Goal: Task Accomplishment & Management: Manage account settings

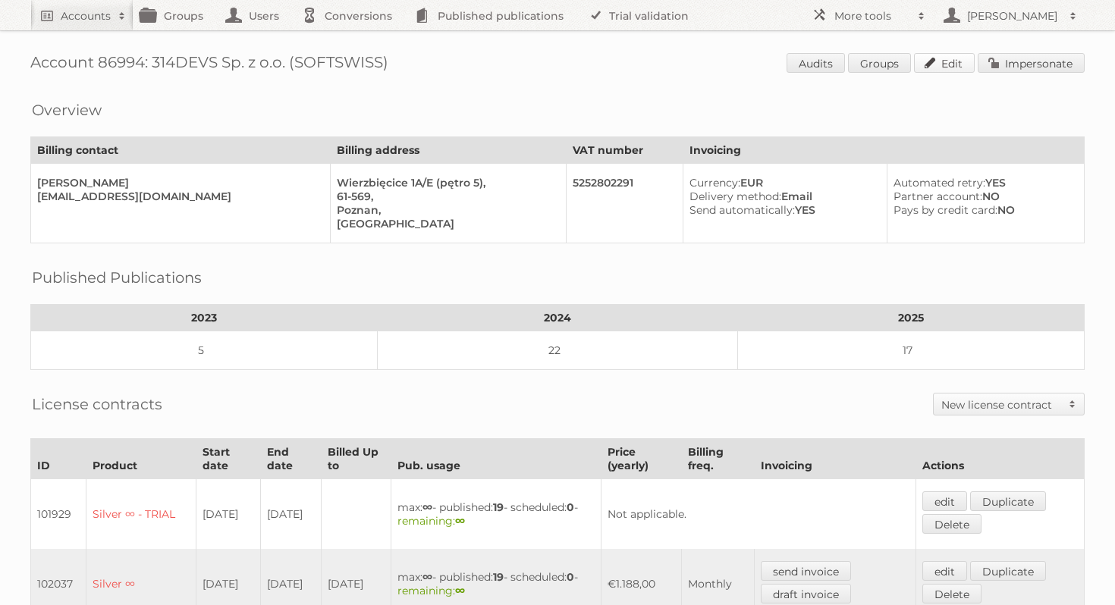
click at [953, 55] on link "Edit" at bounding box center [944, 63] width 61 height 20
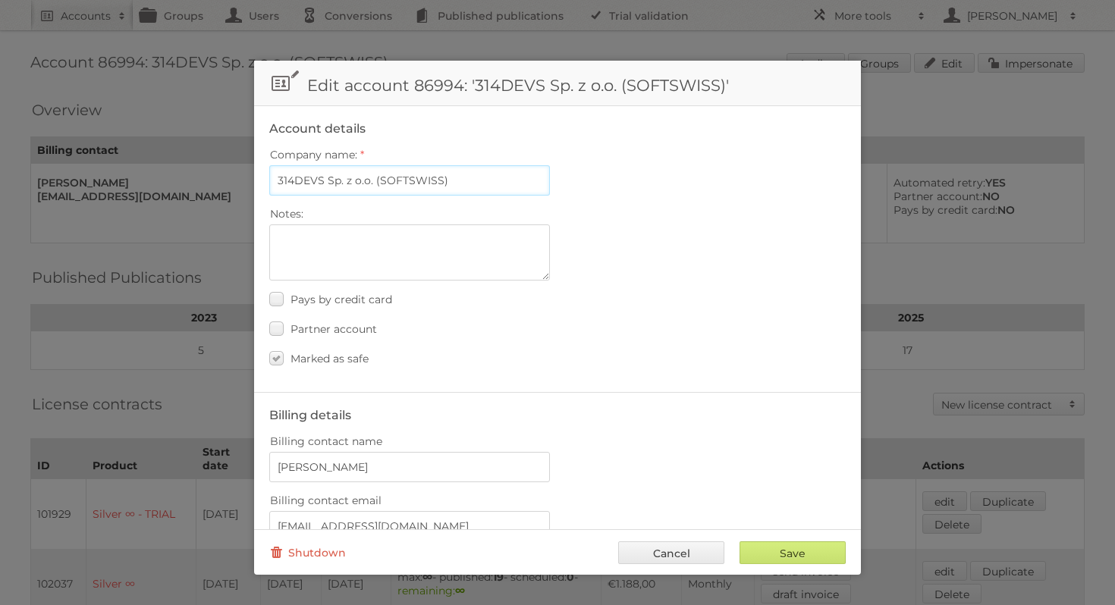
drag, startPoint x: 449, startPoint y: 178, endPoint x: 373, endPoint y: 176, distance: 75.9
click at [373, 176] on input "314DEVS Sp. z o.o. (SOFTSWISS)" at bounding box center [409, 180] width 281 height 30
type input "314DEVS Sp. z o.o."
click at [797, 556] on input "Save" at bounding box center [793, 553] width 106 height 23
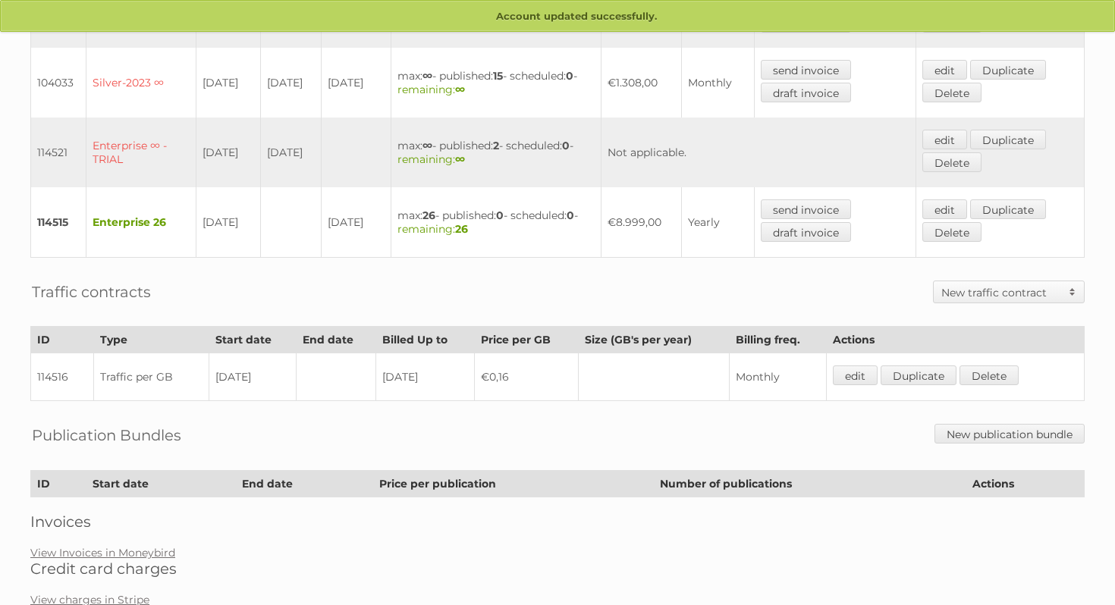
scroll to position [604, 0]
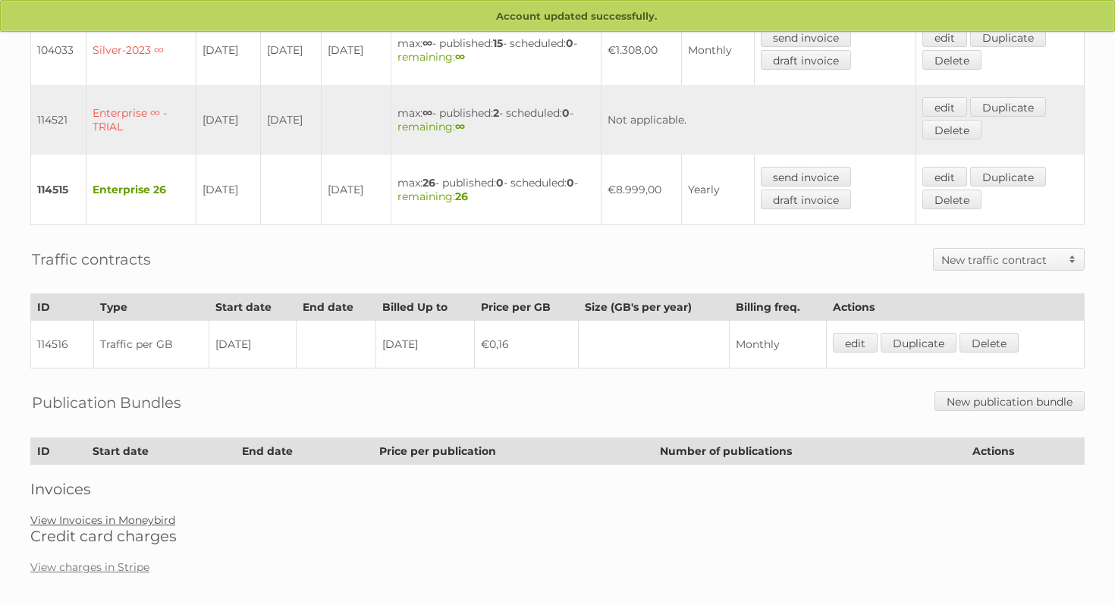
click at [137, 514] on link "View Invoices in Moneybird" at bounding box center [102, 521] width 145 height 14
